Goal: Task Accomplishment & Management: Manage account settings

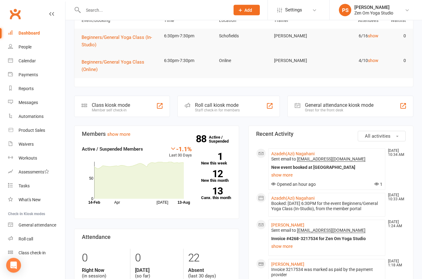
scroll to position [63, 0]
click at [294, 151] on link "Azadeh(Azi) Nagahani" at bounding box center [292, 153] width 43 height 5
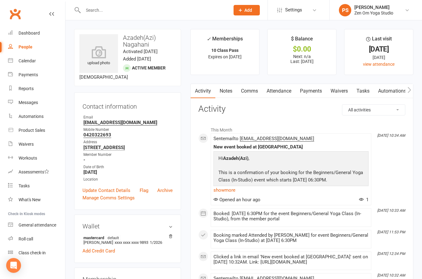
click at [31, 63] on div "Calendar" at bounding box center [27, 60] width 17 height 5
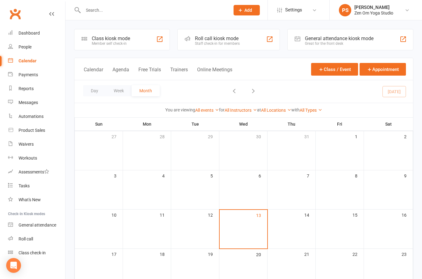
scroll to position [25, 0]
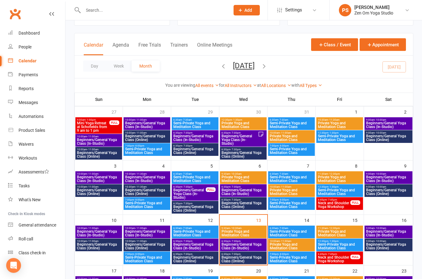
click at [256, 245] on span "Beginners/General Yoga Class (In-Studio)" at bounding box center [243, 246] width 44 height 7
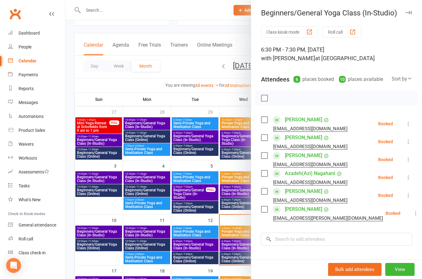
click at [406, 15] on button "button" at bounding box center [408, 12] width 7 height 7
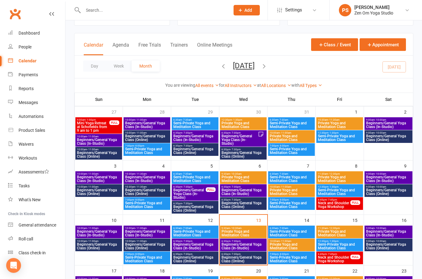
click at [249, 191] on span "Beginners/General Yoga Class (In-Studio)" at bounding box center [243, 191] width 44 height 7
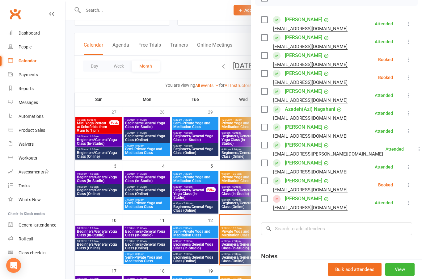
scroll to position [106, 0]
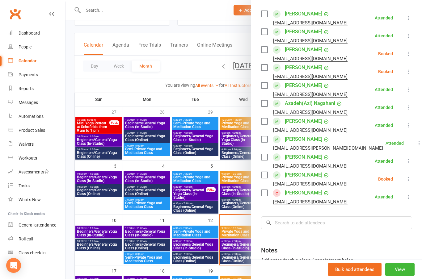
click at [303, 196] on link "[PERSON_NAME]" at bounding box center [303, 193] width 37 height 10
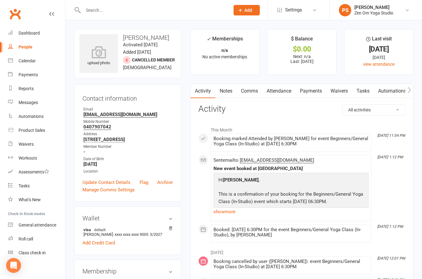
click at [31, 64] on link "Calendar" at bounding box center [36, 61] width 57 height 14
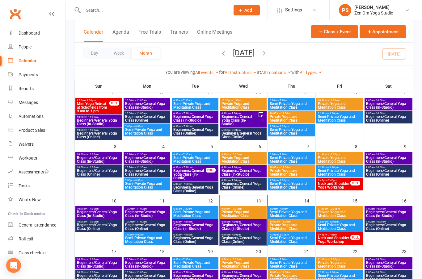
scroll to position [58, 0]
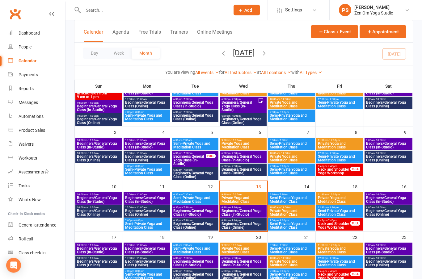
click at [387, 198] on span "Beginners/General Yoga Class (In-Studio)" at bounding box center [388, 199] width 45 height 7
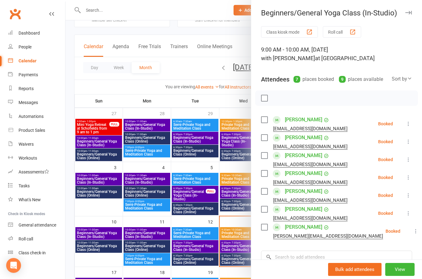
scroll to position [23, 0]
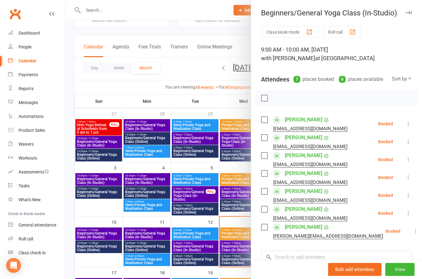
click at [411, 10] on button "button" at bounding box center [408, 12] width 7 height 7
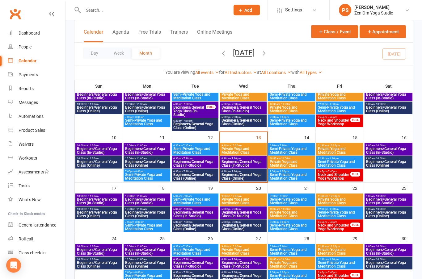
click at [90, 202] on span "Beginners/General Yoga Class (In-Studio)" at bounding box center [99, 201] width 44 height 7
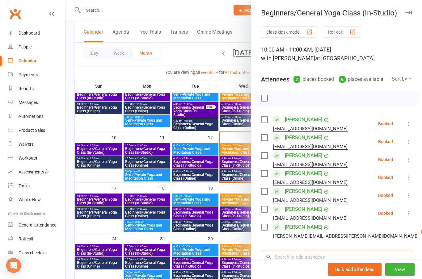
click at [376, 252] on input "search" at bounding box center [336, 257] width 151 height 13
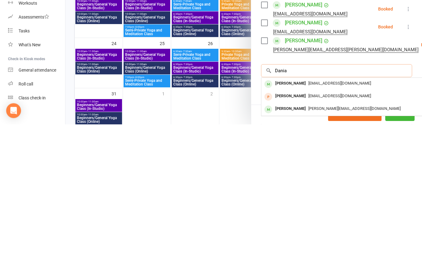
scroll to position [32, 0]
type input "D"
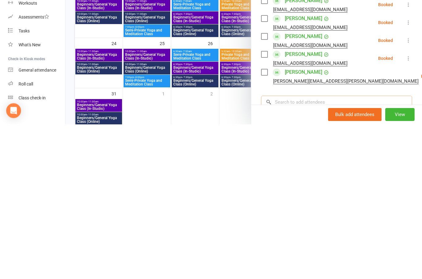
scroll to position [0, 0]
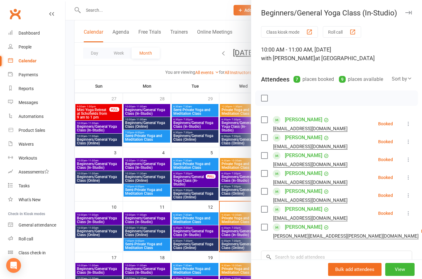
click at [411, 10] on button "button" at bounding box center [408, 12] width 7 height 7
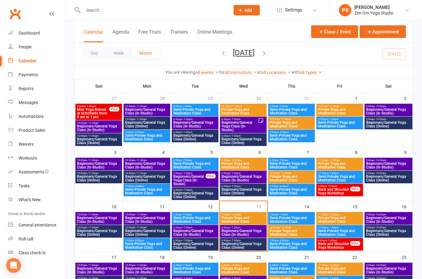
click at [403, 216] on span "Beginners/General Yoga Class (In-Studio)" at bounding box center [388, 219] width 45 height 7
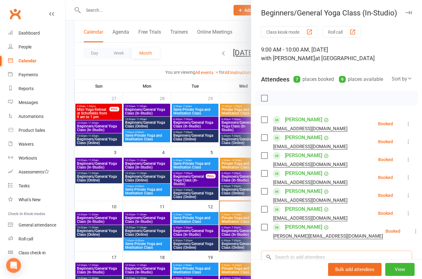
click at [320, 259] on input "search" at bounding box center [336, 257] width 151 height 13
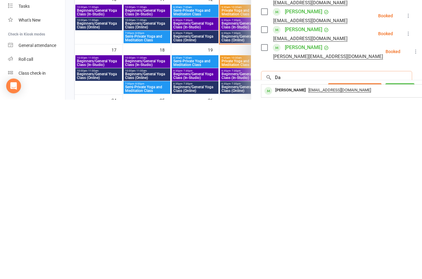
type input "D"
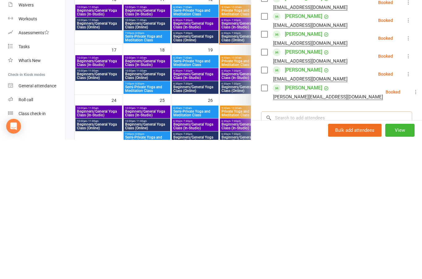
scroll to position [119, 0]
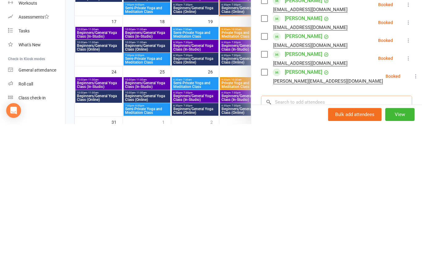
click at [360, 251] on input "search" at bounding box center [336, 257] width 151 height 13
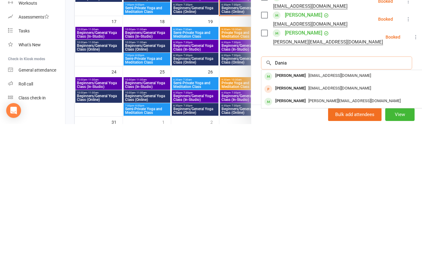
scroll to position [39, 0]
type input "Dania"
click at [289, 226] on div "[PERSON_NAME]" at bounding box center [291, 230] width 36 height 9
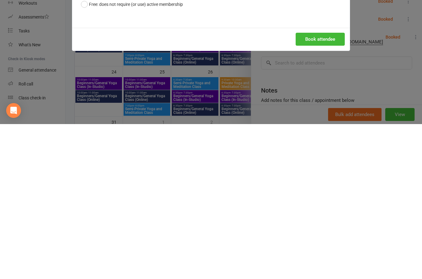
scroll to position [150, 0]
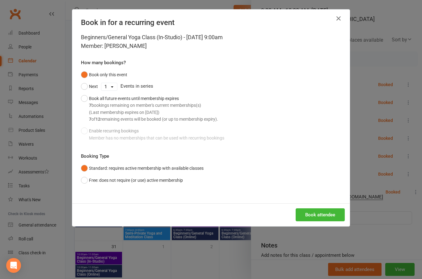
click at [319, 213] on button "Book attendee" at bounding box center [320, 214] width 49 height 13
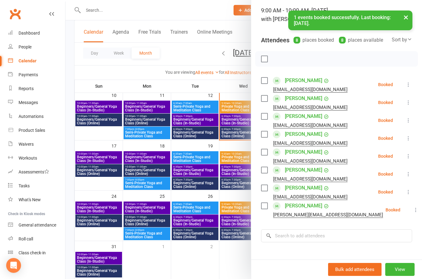
click at [406, 18] on button "×" at bounding box center [405, 17] width 11 height 13
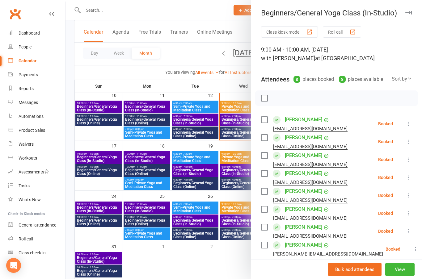
scroll to position [0, 0]
click at [411, 11] on icon "button" at bounding box center [408, 13] width 6 height 4
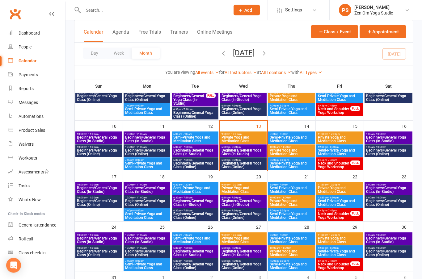
scroll to position [96, 0]
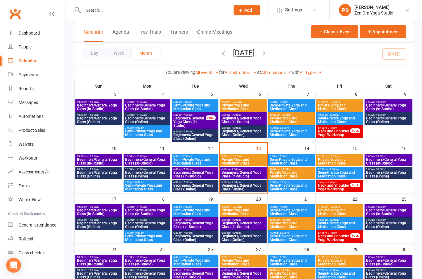
click at [393, 163] on span "Beginners/General Yoga Class (In-Studio)" at bounding box center [388, 161] width 45 height 7
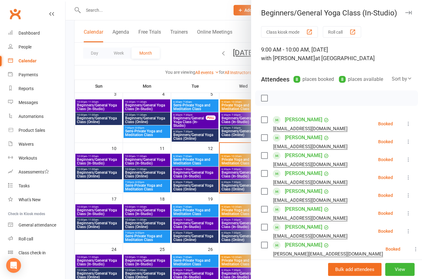
click at [309, 228] on link "[PERSON_NAME]" at bounding box center [303, 227] width 37 height 10
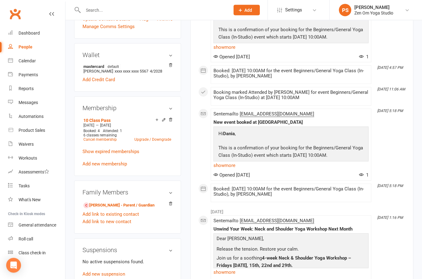
scroll to position [162, 0]
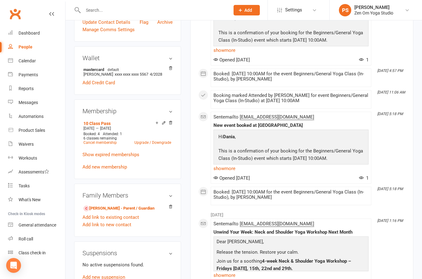
click at [26, 60] on div "Calendar" at bounding box center [27, 60] width 17 height 5
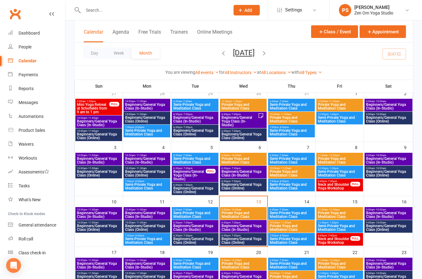
scroll to position [60, 0]
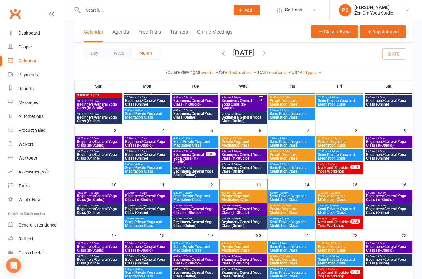
click at [392, 142] on span "Beginners/General Yoga Class (In-Studio)" at bounding box center [388, 143] width 45 height 7
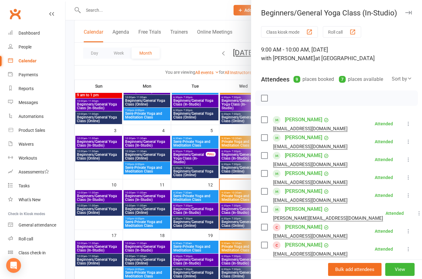
scroll to position [0, 0]
click at [304, 264] on link "[PERSON_NAME]" at bounding box center [303, 263] width 37 height 10
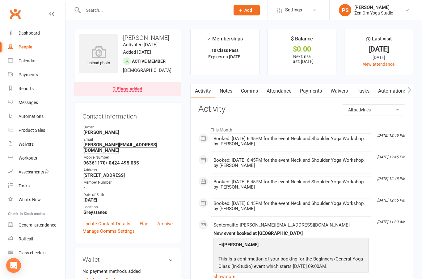
click at [291, 89] on link "Attendance" at bounding box center [278, 91] width 33 height 14
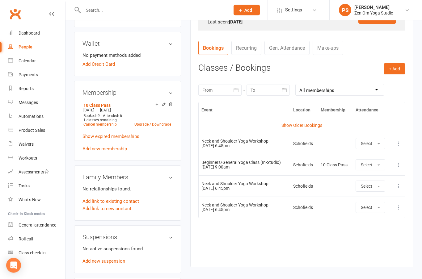
scroll to position [218, 0]
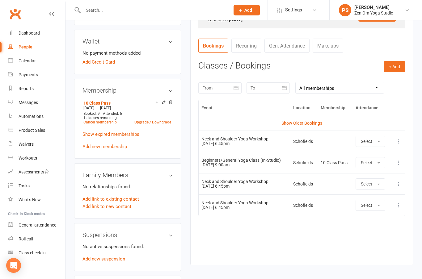
click at [312, 121] on link "Show Older Bookings" at bounding box center [301, 123] width 41 height 5
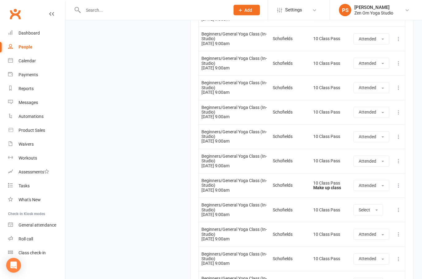
scroll to position [5256, 0]
click at [378, 210] on span "button" at bounding box center [376, 210] width 2 height 1
click at [372, 221] on span "Attended" at bounding box center [368, 224] width 19 height 6
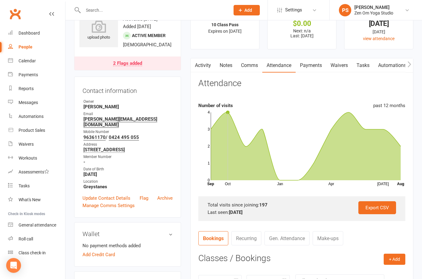
scroll to position [0, 0]
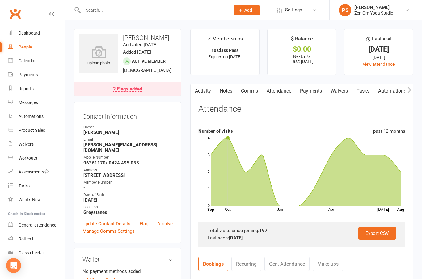
click at [26, 61] on div "Calendar" at bounding box center [27, 60] width 17 height 5
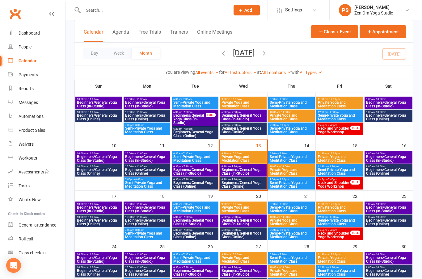
scroll to position [92, 0]
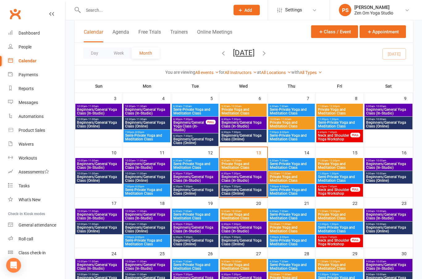
click at [251, 180] on span "Beginners/General Yoga Class (In-Studio)" at bounding box center [243, 178] width 44 height 7
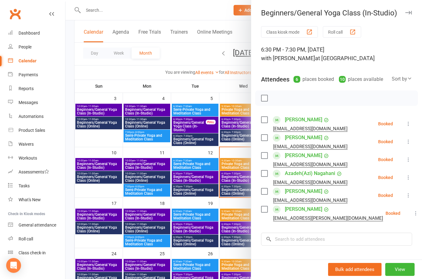
click at [406, 13] on icon "button" at bounding box center [408, 13] width 6 height 4
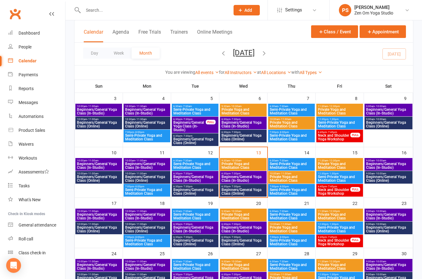
click at [397, 160] on span "9:00am - 10:00am" at bounding box center [388, 160] width 45 height 3
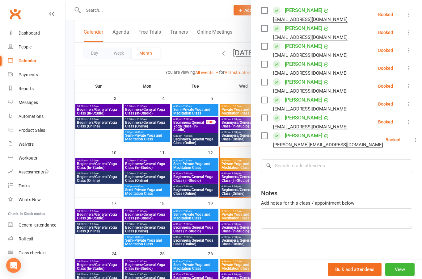
scroll to position [109, 0]
click at [305, 170] on input "search" at bounding box center [336, 165] width 151 height 13
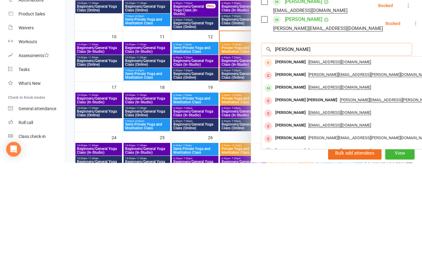
type input "[PERSON_NAME]"
click at [299, 200] on div "[PERSON_NAME]" at bounding box center [291, 204] width 36 height 9
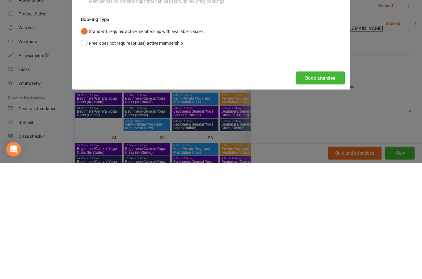
scroll to position [174, 0]
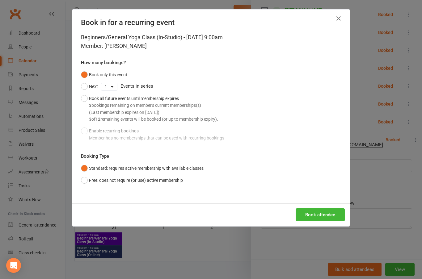
click at [324, 212] on button "Book attendee" at bounding box center [320, 214] width 49 height 13
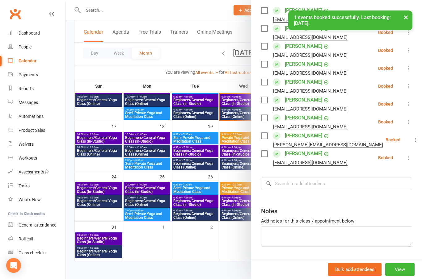
click at [312, 150] on link "[PERSON_NAME]" at bounding box center [303, 154] width 37 height 10
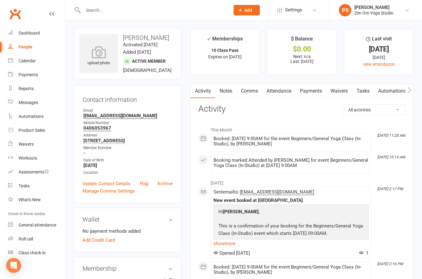
click at [29, 59] on div "Calendar" at bounding box center [27, 60] width 17 height 5
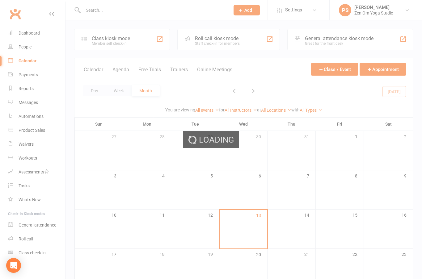
scroll to position [25, 0]
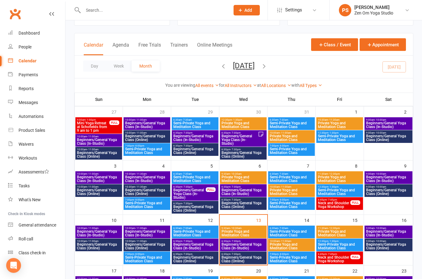
click at [241, 245] on span "Beginners/General Yoga Class (In-Studio)" at bounding box center [243, 246] width 44 height 7
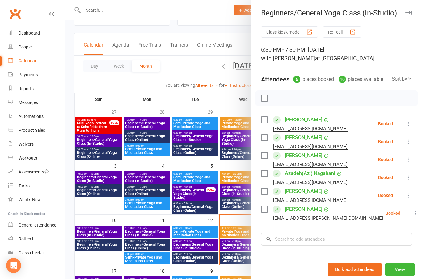
click at [305, 210] on link "[PERSON_NAME]" at bounding box center [303, 209] width 37 height 10
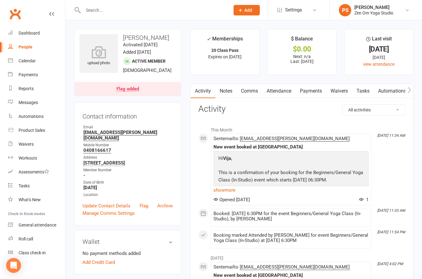
click at [29, 60] on div "Calendar" at bounding box center [27, 60] width 17 height 5
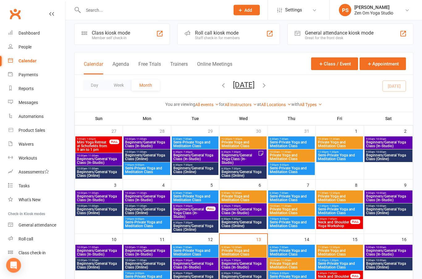
scroll to position [6, 0]
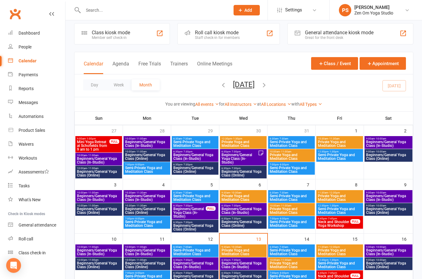
click at [250, 268] on span "Beginners/General Yoga Class (In-Studio)" at bounding box center [243, 265] width 44 height 7
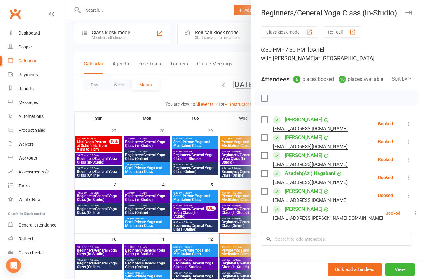
click at [315, 175] on link "Azadeh(Azi) Nagahani" at bounding box center [310, 174] width 50 height 10
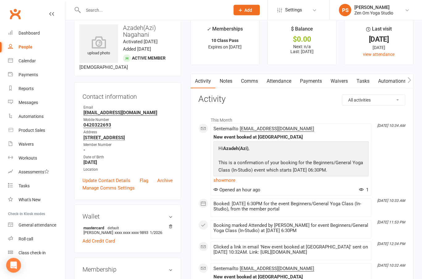
scroll to position [4, 0]
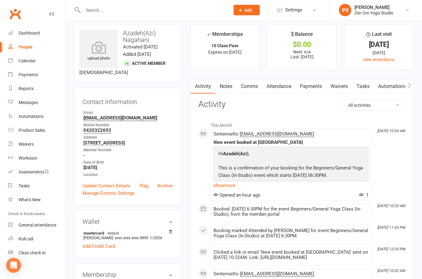
click at [29, 59] on div "Calendar" at bounding box center [27, 60] width 17 height 5
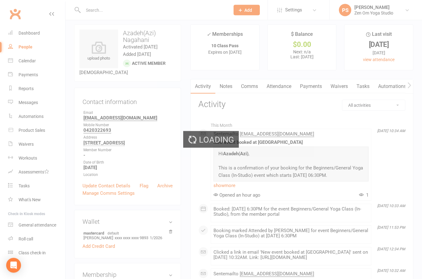
scroll to position [5, 0]
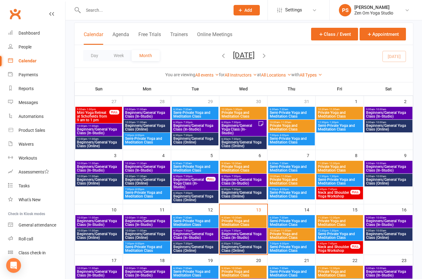
scroll to position [41, 0]
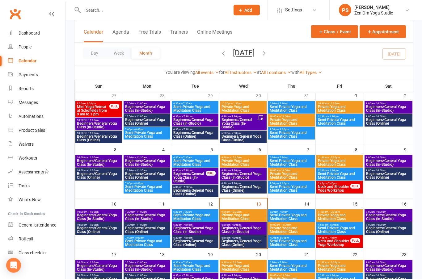
click at [254, 229] on span "Beginners/General Yoga Class (In-Studio)" at bounding box center [243, 230] width 44 height 7
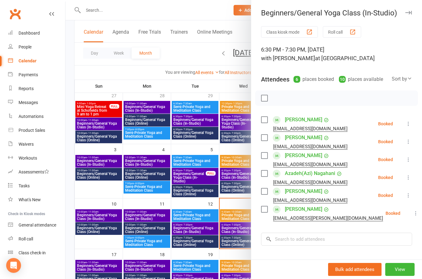
click at [307, 156] on link "[PERSON_NAME]" at bounding box center [303, 156] width 37 height 10
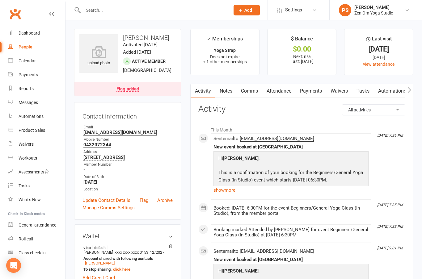
click at [31, 62] on div "Calendar" at bounding box center [27, 60] width 17 height 5
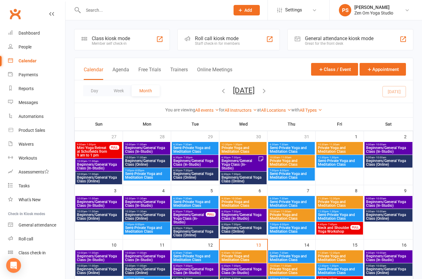
click at [253, 271] on span "Beginners/General Yoga Class (In-Studio)" at bounding box center [243, 270] width 44 height 7
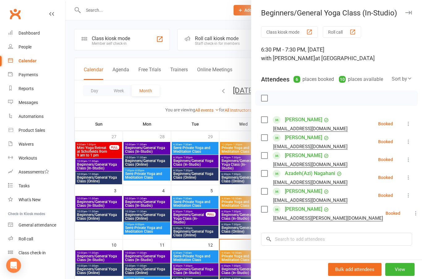
click at [405, 13] on button "button" at bounding box center [408, 12] width 7 height 7
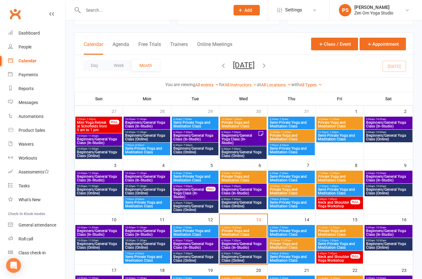
scroll to position [32, 0]
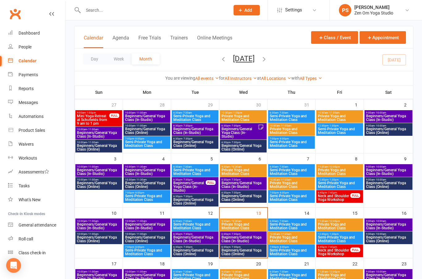
click at [252, 252] on span "Beginners/General Yoga Class (Online)" at bounding box center [243, 252] width 44 height 7
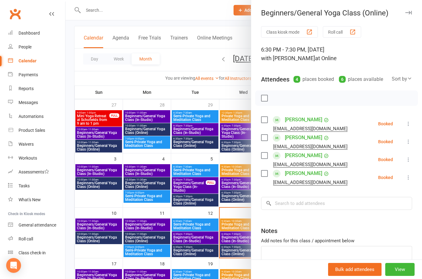
click at [411, 14] on icon "button" at bounding box center [408, 13] width 6 height 4
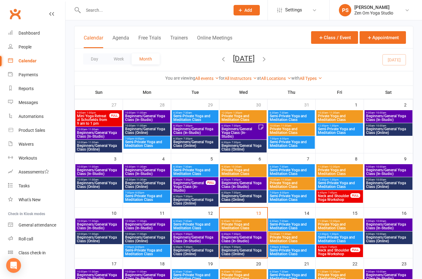
click at [398, 242] on span "Beginners/General Yoga Class (Online)" at bounding box center [388, 239] width 45 height 7
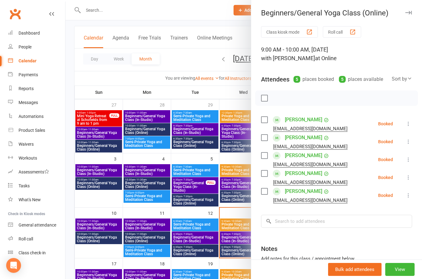
click at [409, 15] on button "button" at bounding box center [408, 12] width 7 height 7
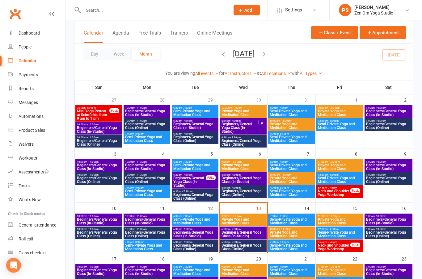
scroll to position [0, 0]
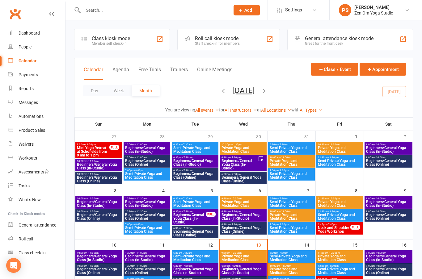
click at [390, 146] on span "Beginners/General Yoga Class (In-Studio)" at bounding box center [388, 149] width 45 height 7
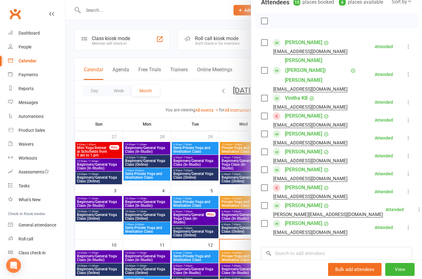
scroll to position [74, 0]
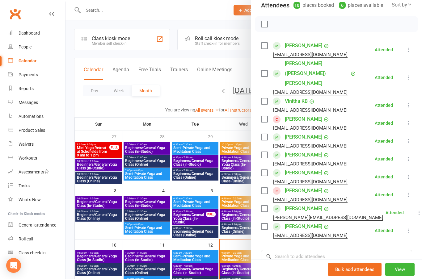
click at [306, 150] on link "[PERSON_NAME]" at bounding box center [303, 155] width 37 height 10
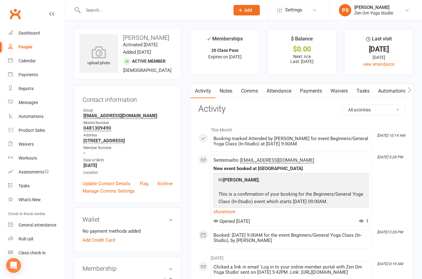
click at [23, 60] on div "Calendar" at bounding box center [27, 60] width 17 height 5
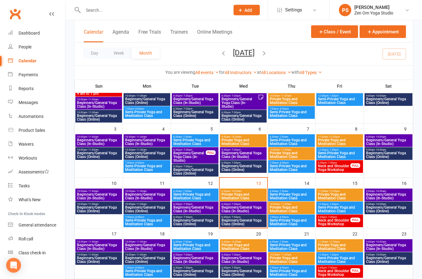
scroll to position [73, 0]
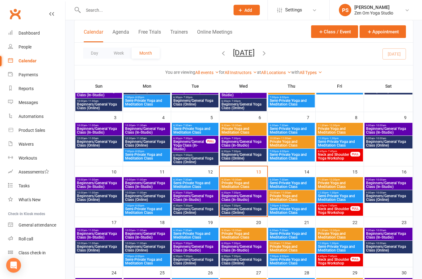
click at [387, 187] on span "Beginners/General Yoga Class (In-Studio)" at bounding box center [388, 185] width 45 height 7
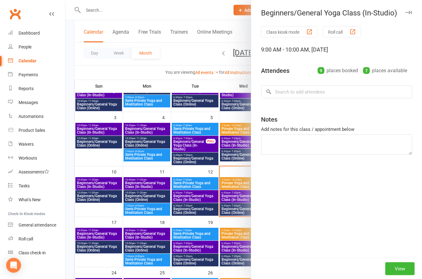
scroll to position [73, 0]
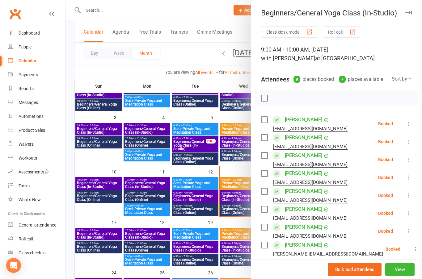
click at [408, 11] on icon "button" at bounding box center [408, 13] width 6 height 4
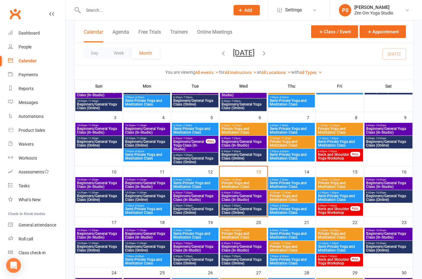
click at [152, 8] on input "text" at bounding box center [153, 10] width 144 height 9
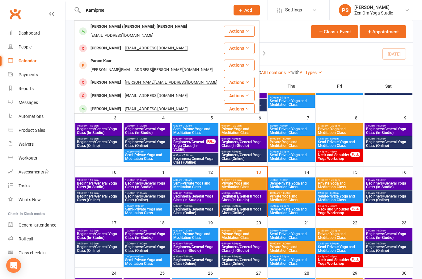
type input "Kamlpree"
click at [110, 28] on div "[PERSON_NAME] ([PERSON_NAME]) [PERSON_NAME]" at bounding box center [139, 26] width 100 height 9
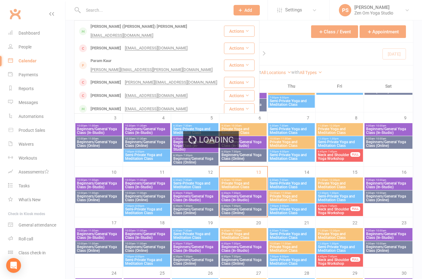
scroll to position [73, 0]
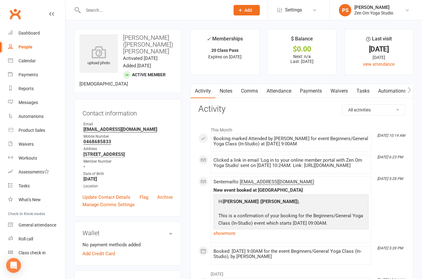
click at [32, 37] on link "Dashboard" at bounding box center [36, 33] width 57 height 14
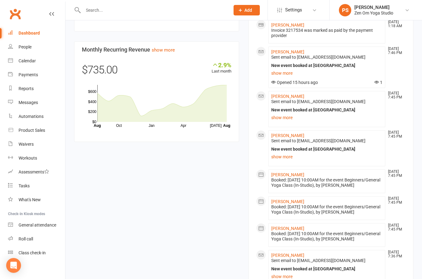
scroll to position [456, 0]
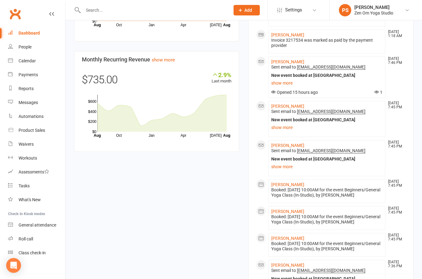
click at [293, 148] on link "[PERSON_NAME]" at bounding box center [287, 145] width 33 height 5
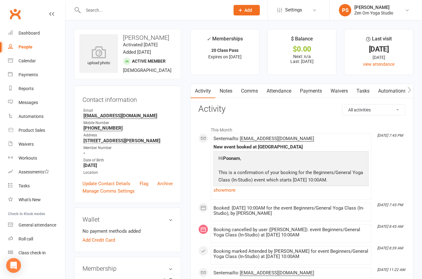
click at [30, 65] on link "Calendar" at bounding box center [36, 61] width 57 height 14
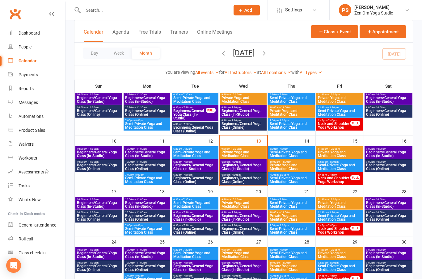
scroll to position [108, 0]
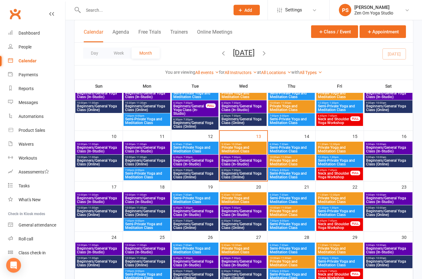
click at [81, 199] on span "Beginners/General Yoga Class (In-Studio)" at bounding box center [99, 200] width 44 height 7
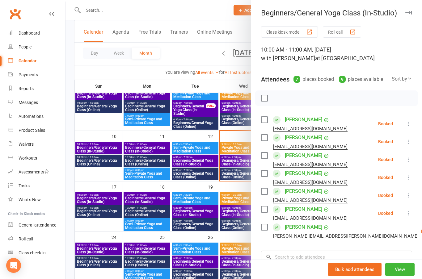
click at [410, 10] on button "button" at bounding box center [408, 12] width 7 height 7
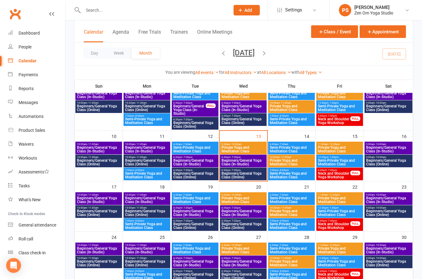
scroll to position [133, 0]
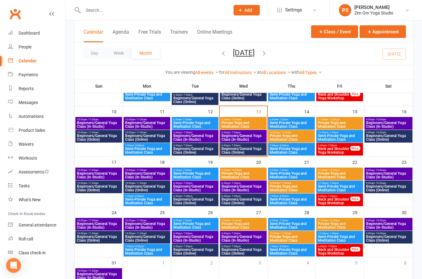
click at [247, 150] on span "Beginners/General Yoga Class (Online)" at bounding box center [243, 150] width 44 height 7
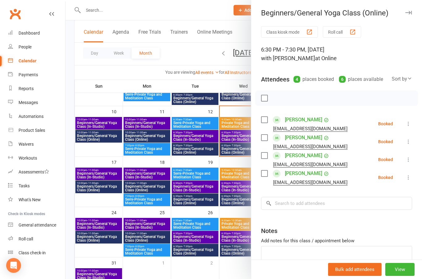
click at [406, 270] on button "View" at bounding box center [399, 269] width 29 height 13
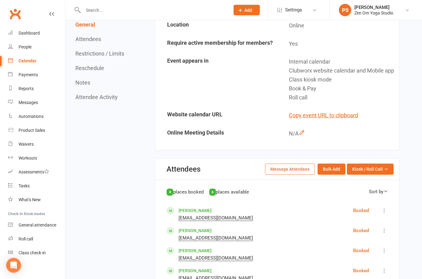
click at [285, 174] on button "Message Attendees" at bounding box center [290, 169] width 50 height 11
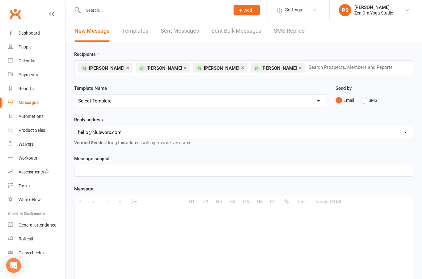
click at [228, 132] on select "[EMAIL_ADDRESS][DOMAIN_NAME] [EMAIL_ADDRESS][DOMAIN_NAME]" at bounding box center [243, 132] width 338 height 12
select select "1"
click at [219, 163] on div "Message subject" at bounding box center [243, 166] width 339 height 22
click at [232, 172] on p at bounding box center [243, 170] width 331 height 7
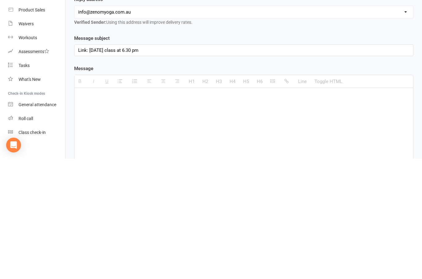
click at [208, 214] on p at bounding box center [243, 217] width 331 height 7
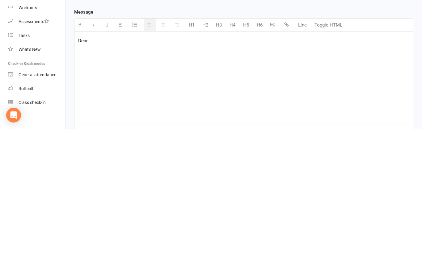
scroll to position [27, 0]
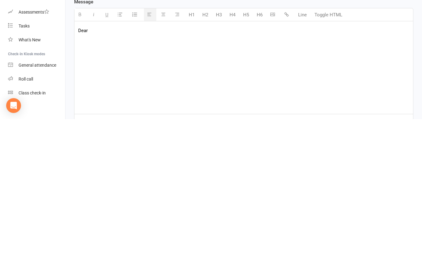
click at [95, 181] on div "Dear {contact-first-name}, Please find the link as below:" at bounding box center [243, 227] width 338 height 93
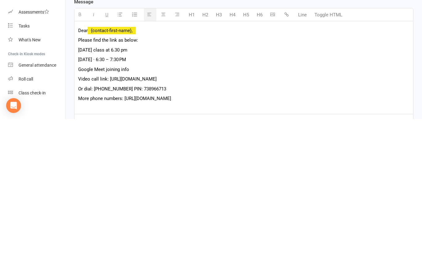
click at [108, 235] on p "Video call link: [URL][DOMAIN_NAME]" at bounding box center [243, 238] width 331 height 7
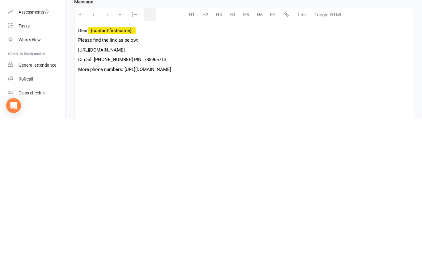
click at [82, 216] on p "Or dial: [PHONE_NUMBER] PIN: 738966713" at bounding box center [243, 219] width 331 height 7
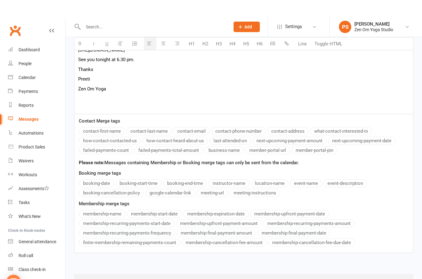
scroll to position [222, 0]
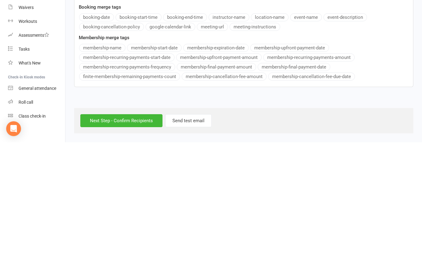
click at [138, 251] on input "Next Step - Confirm Recipients" at bounding box center [121, 257] width 82 height 13
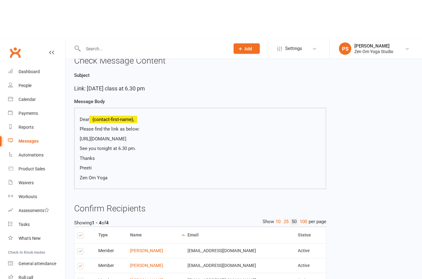
scroll to position [78, 0]
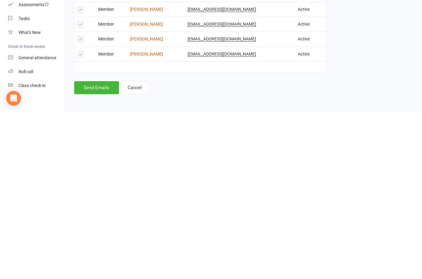
click at [97, 249] on button "Send Emails" at bounding box center [96, 255] width 45 height 13
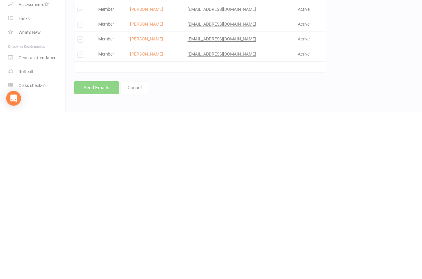
scroll to position [75, 0]
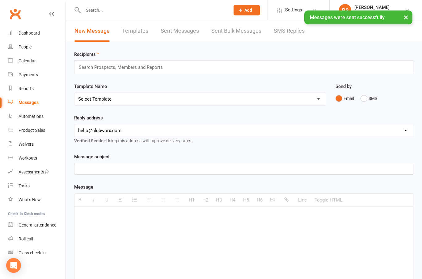
click at [29, 34] on div "Dashboard" at bounding box center [29, 33] width 21 height 5
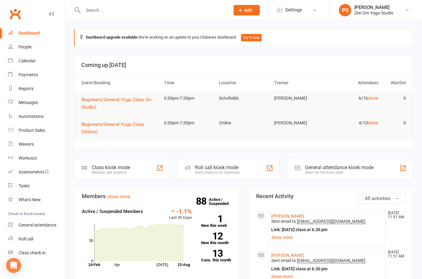
click at [287, 216] on link "[PERSON_NAME]" at bounding box center [287, 216] width 33 height 5
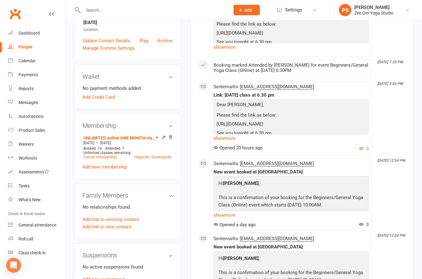
scroll to position [143, 0]
click at [27, 61] on div "Calendar" at bounding box center [27, 60] width 17 height 5
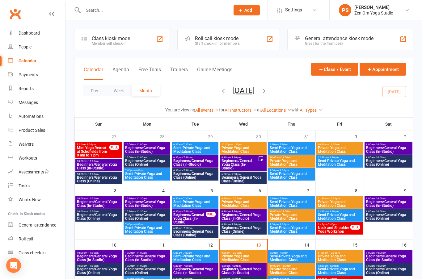
click at [197, 230] on span "Beginners/General Yoga Class (Online)" at bounding box center [195, 233] width 44 height 7
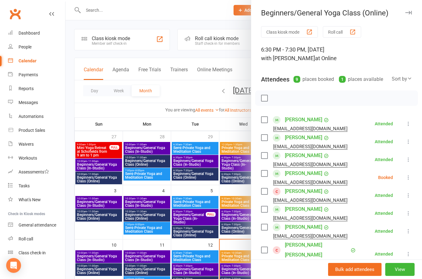
click at [407, 13] on icon "button" at bounding box center [408, 13] width 6 height 4
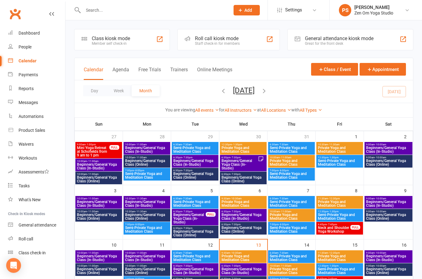
click at [250, 228] on span "Beginners/General Yoga Class (Online)" at bounding box center [243, 229] width 44 height 7
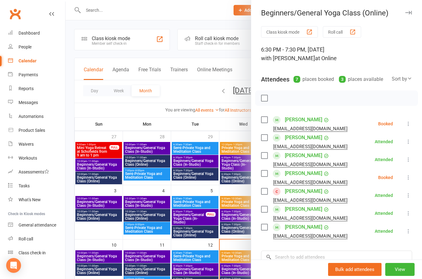
click at [405, 17] on div "Beginners/General Yoga Class (Online) Class kiosk mode Roll call 6:30 PM - 7:30…" at bounding box center [336, 139] width 171 height 279
click at [407, 14] on icon "button" at bounding box center [408, 13] width 6 height 4
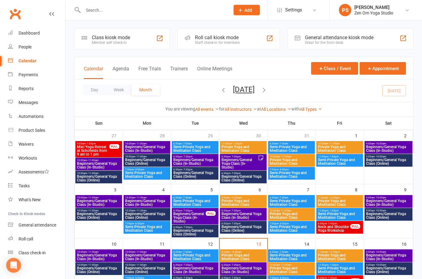
click at [250, 228] on span "Beginners/General Yoga Class (Online)" at bounding box center [243, 228] width 44 height 7
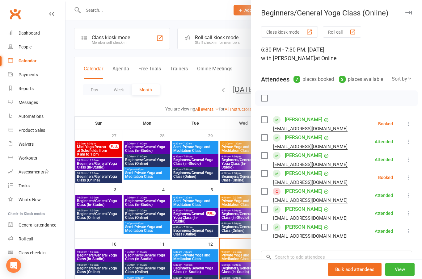
click at [298, 156] on link "[PERSON_NAME]" at bounding box center [303, 156] width 37 height 10
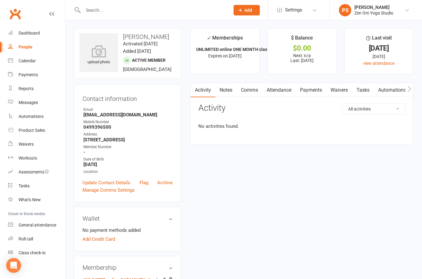
scroll to position [26, 0]
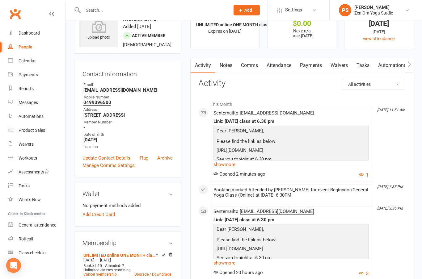
click at [284, 60] on link "Attendance" at bounding box center [278, 65] width 33 height 14
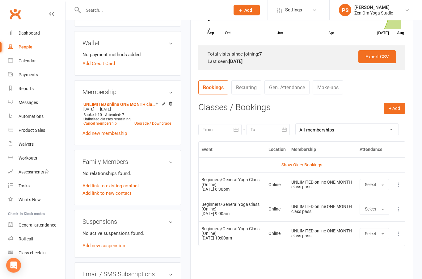
scroll to position [177, 0]
click at [25, 64] on link "Calendar" at bounding box center [36, 61] width 57 height 14
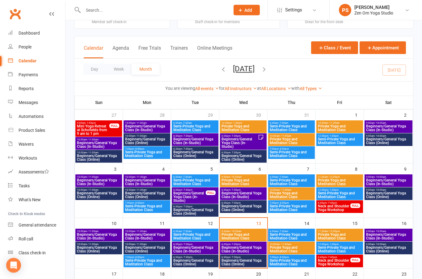
scroll to position [22, 0]
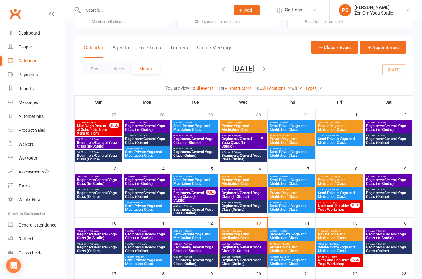
click at [254, 249] on span "Beginners/General Yoga Class (In-Studio)" at bounding box center [243, 249] width 44 height 7
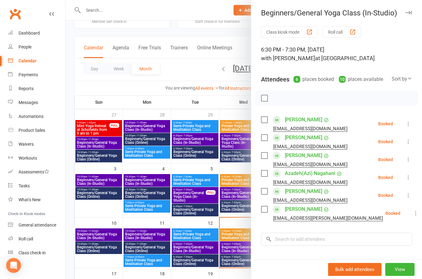
click at [410, 16] on button "button" at bounding box center [408, 12] width 7 height 7
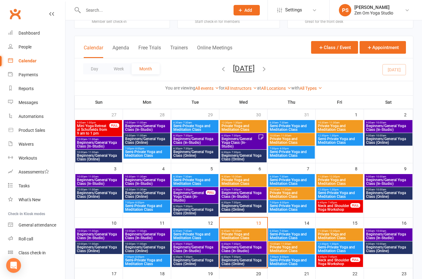
scroll to position [0, 0]
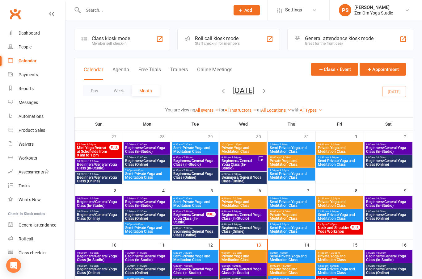
click at [92, 8] on input "text" at bounding box center [153, 10] width 144 height 9
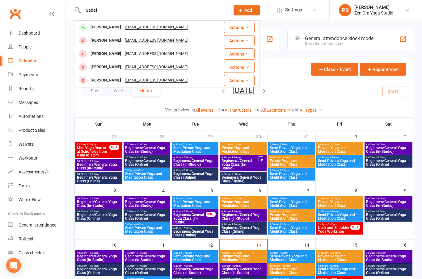
type input "Sadaf"
click at [102, 32] on div "[PERSON_NAME] [EMAIL_ADDRESS][DOMAIN_NAME]" at bounding box center [145, 27] width 141 height 13
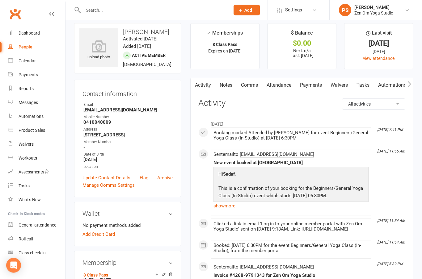
scroll to position [6, 0]
click at [89, 8] on input "text" at bounding box center [153, 10] width 144 height 9
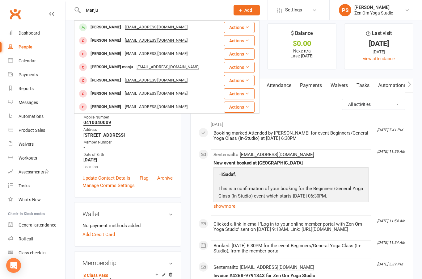
type input "Manju"
click at [96, 28] on div "[PERSON_NAME]" at bounding box center [106, 27] width 34 height 9
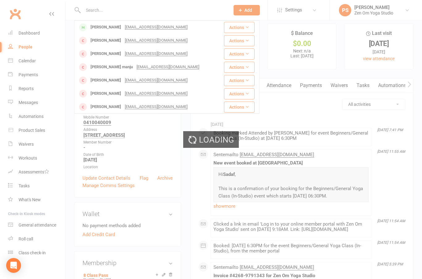
scroll to position [6, 0]
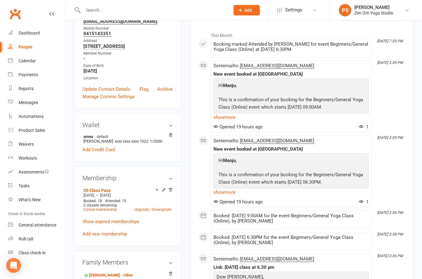
scroll to position [100, 0]
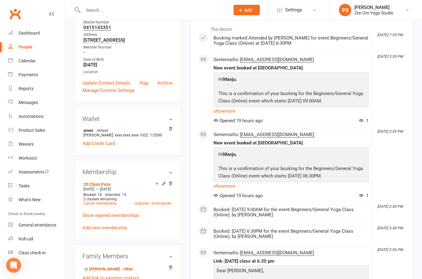
click at [24, 58] on div "Calendar" at bounding box center [27, 60] width 17 height 5
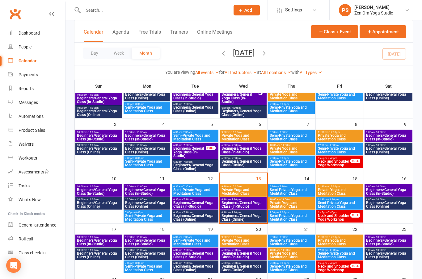
scroll to position [66, 0]
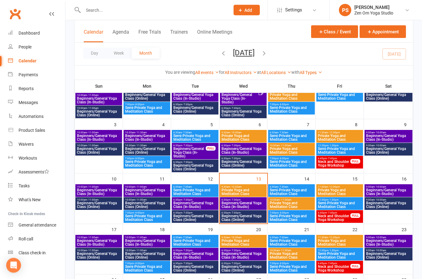
click at [27, 36] on div "Dashboard" at bounding box center [29, 33] width 21 height 5
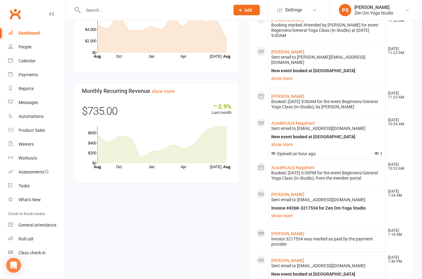
scroll to position [425, 0]
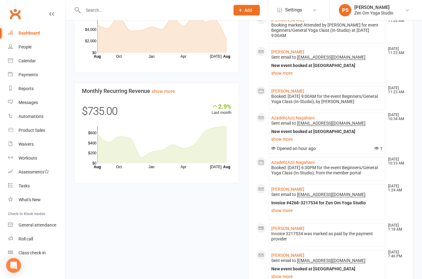
click at [28, 61] on div "Calendar" at bounding box center [27, 60] width 17 height 5
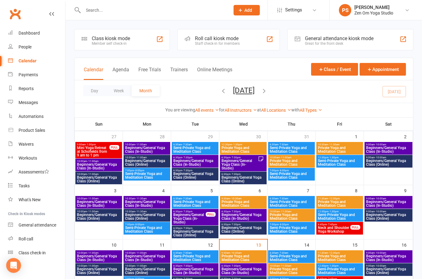
click at [29, 75] on div "Payments" at bounding box center [28, 74] width 19 height 5
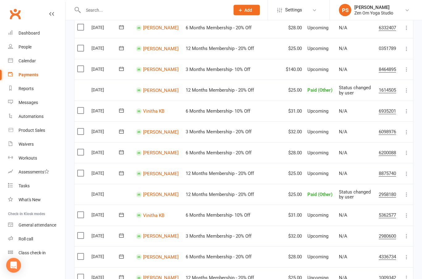
scroll to position [223, 0]
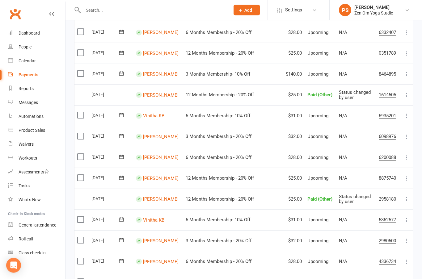
click at [161, 72] on link "[PERSON_NAME]" at bounding box center [161, 75] width 36 height 6
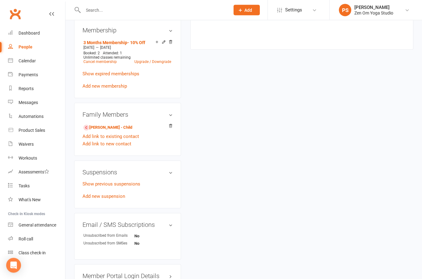
scroll to position [283, 0]
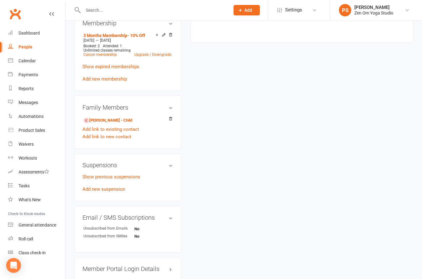
click at [92, 180] on link "Show previous suspensions" at bounding box center [111, 177] width 58 height 6
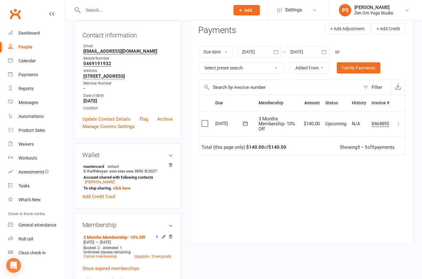
scroll to position [44, 0]
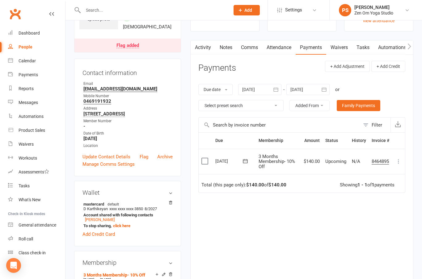
click at [276, 88] on icon "button" at bounding box center [276, 89] width 6 height 6
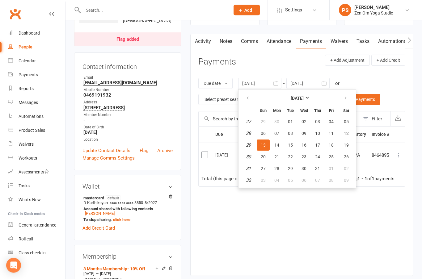
scroll to position [49, 0]
click at [293, 122] on span "01" at bounding box center [290, 122] width 5 height 5
type input "[DATE]"
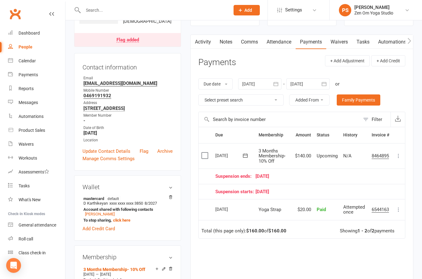
click at [327, 83] on icon "button" at bounding box center [324, 84] width 6 height 6
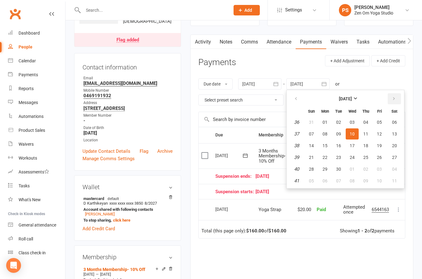
click at [394, 98] on icon "button" at bounding box center [394, 98] width 4 height 5
click at [395, 97] on icon "button" at bounding box center [394, 98] width 4 height 5
click at [397, 120] on button "01" at bounding box center [394, 122] width 16 height 11
type input "[DATE]"
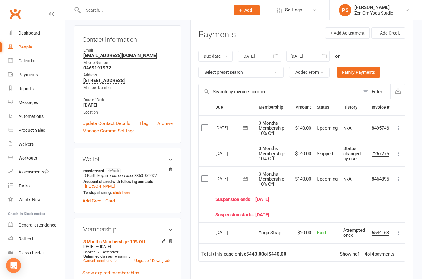
scroll to position [77, 0]
click at [275, 57] on icon "button" at bounding box center [275, 56] width 5 height 4
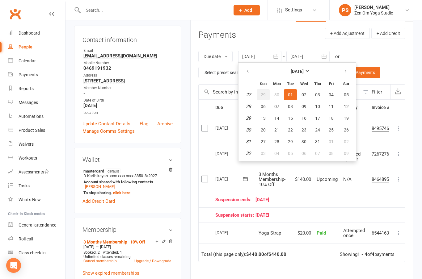
click at [267, 95] on button "29" at bounding box center [263, 94] width 13 height 11
type input "[DATE]"
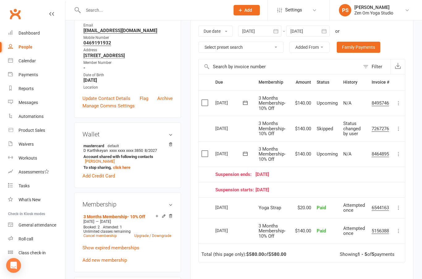
scroll to position [110, 0]
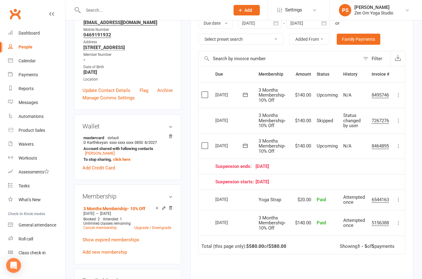
click at [399, 118] on icon at bounding box center [398, 121] width 6 height 6
click at [381, 166] on link "Change to upcoming" at bounding box center [371, 170] width 61 height 12
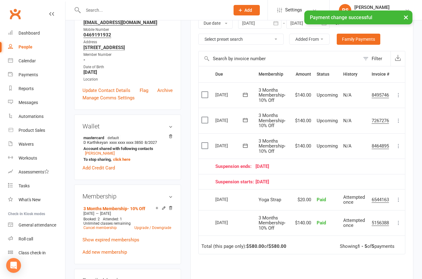
click at [401, 143] on icon at bounding box center [398, 146] width 6 height 6
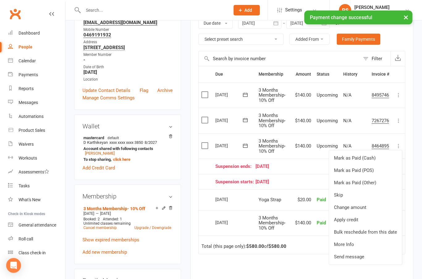
click at [346, 191] on link "Skip" at bounding box center [365, 195] width 73 height 12
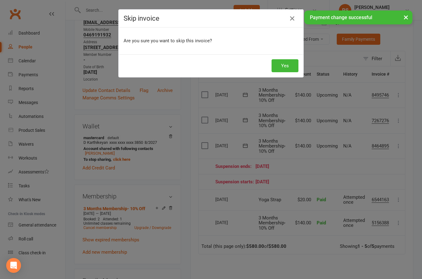
click at [288, 66] on button "Yes" at bounding box center [284, 65] width 27 height 13
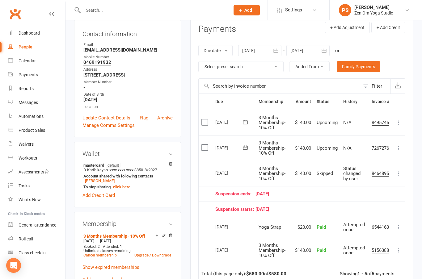
scroll to position [0, 0]
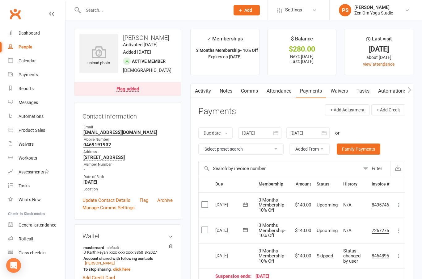
click at [23, 28] on link "Dashboard" at bounding box center [36, 33] width 57 height 14
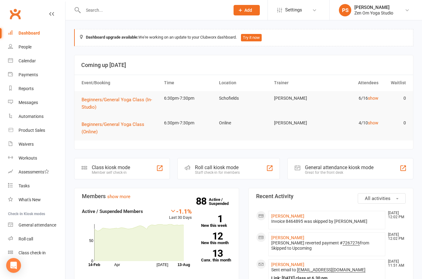
click at [125, 195] on link "show more" at bounding box center [118, 197] width 23 height 6
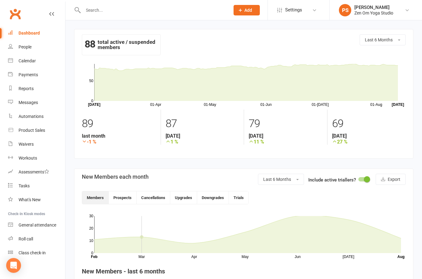
click at [161, 197] on button "Cancellations" at bounding box center [154, 197] width 34 height 13
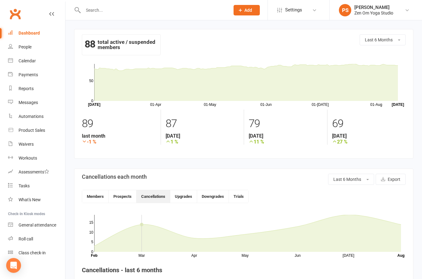
click at [365, 182] on button "Last 6 Months" at bounding box center [351, 179] width 46 height 11
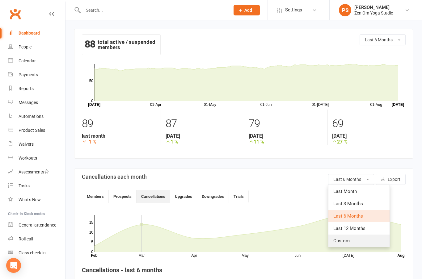
click at [342, 245] on link "Custom" at bounding box center [358, 241] width 61 height 12
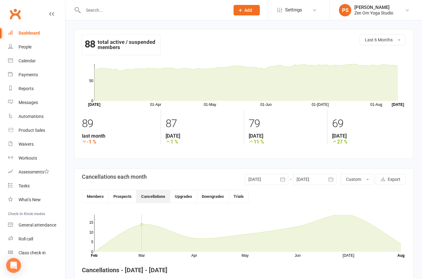
click at [280, 181] on icon "button" at bounding box center [283, 179] width 6 height 6
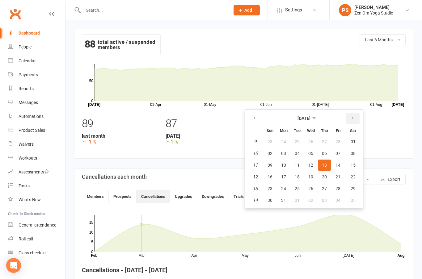
click at [354, 120] on icon "button" at bounding box center [352, 118] width 4 height 5
click at [353, 118] on icon "button" at bounding box center [352, 118] width 4 height 5
click at [355, 115] on button "button" at bounding box center [352, 118] width 13 height 11
click at [356, 115] on button "button" at bounding box center [352, 118] width 13 height 11
click at [352, 117] on icon "button" at bounding box center [352, 118] width 4 height 5
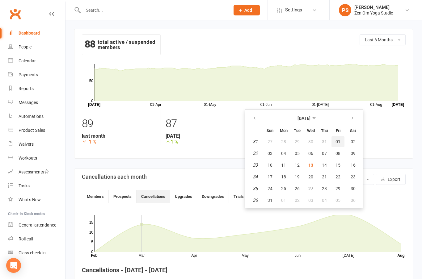
click at [336, 140] on span "01" at bounding box center [337, 141] width 5 height 5
type input "[DATE]"
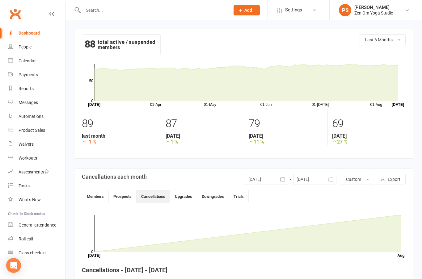
click at [29, 58] on link "Calendar" at bounding box center [36, 61] width 57 height 14
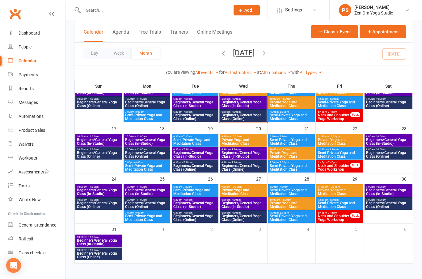
scroll to position [174, 0]
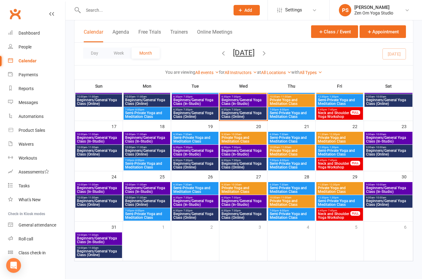
click at [28, 35] on div "Dashboard" at bounding box center [29, 33] width 21 height 5
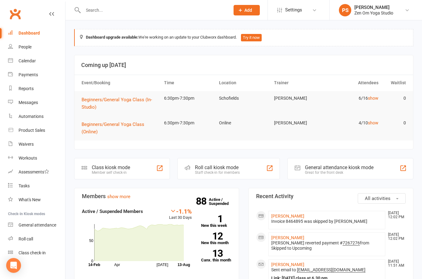
click at [27, 62] on div "Calendar" at bounding box center [27, 60] width 17 height 5
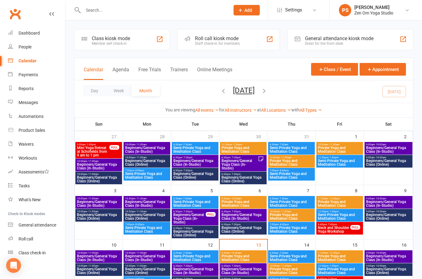
click at [220, 92] on icon "button" at bounding box center [223, 90] width 7 height 7
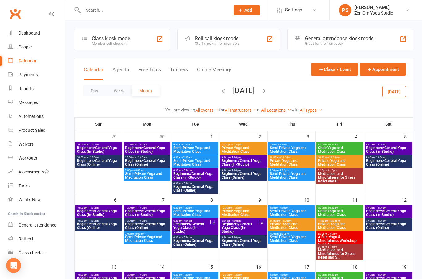
click at [242, 161] on span "Beginners/General Yoga Class (In-Studio)" at bounding box center [243, 162] width 44 height 7
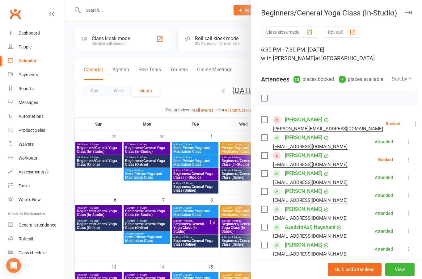
click at [408, 15] on button "button" at bounding box center [408, 12] width 7 height 7
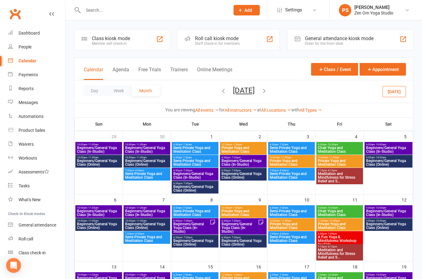
click at [220, 90] on icon "button" at bounding box center [223, 90] width 7 height 7
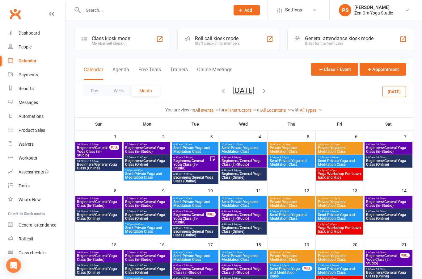
click at [245, 164] on span "Beginners/General Yoga Class (In-Studio)" at bounding box center [243, 162] width 44 height 7
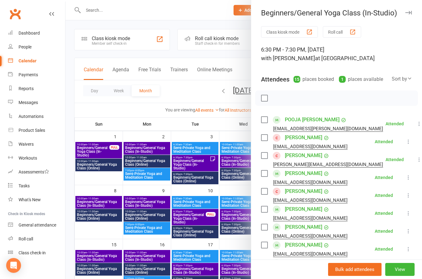
click at [409, 10] on button "button" at bounding box center [408, 12] width 7 height 7
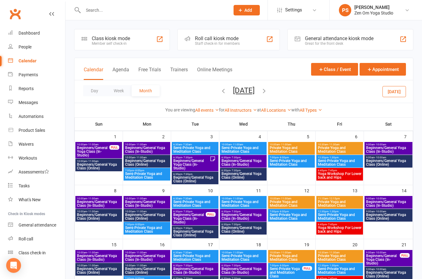
click at [165, 11] on input "text" at bounding box center [153, 10] width 144 height 9
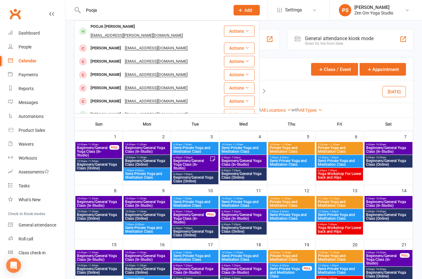
type input "Pooja"
click at [100, 26] on div "POOJA [PERSON_NAME]" at bounding box center [113, 26] width 48 height 9
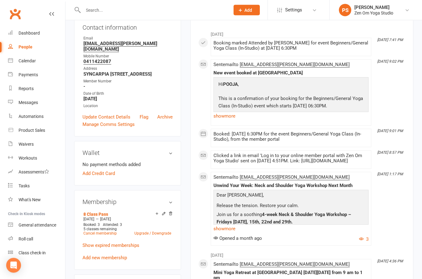
scroll to position [96, 0]
click at [384, 213] on div "July [DATE] 7:41 PM Booking marked Attended by [PERSON_NAME] for event Beginner…" at bounding box center [301, 136] width 207 height 218
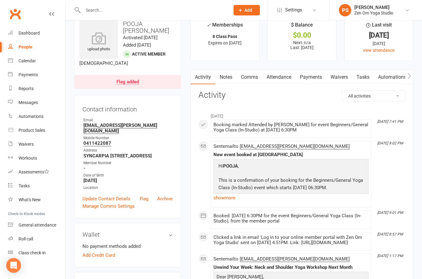
scroll to position [0, 0]
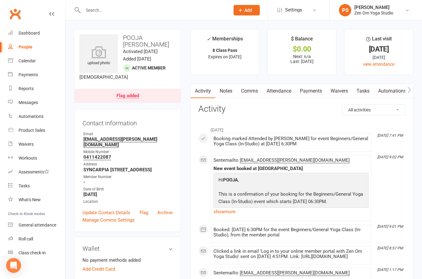
click at [26, 32] on div "Dashboard" at bounding box center [29, 33] width 21 height 5
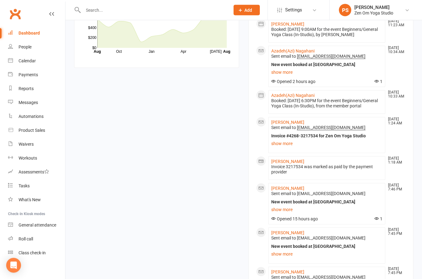
scroll to position [540, 0]
click at [280, 191] on link "[PERSON_NAME]" at bounding box center [287, 188] width 33 height 5
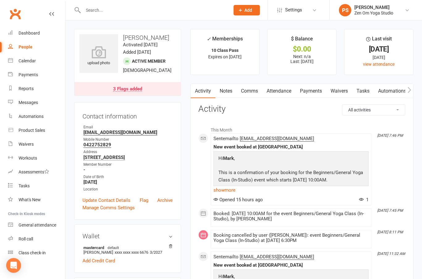
click at [406, 11] on icon at bounding box center [407, 10] width 5 height 5
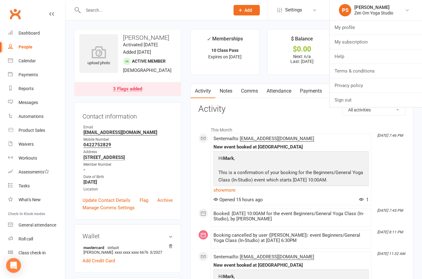
click at [351, 101] on link "Sign out" at bounding box center [376, 100] width 92 height 14
